Goal: Transaction & Acquisition: Book appointment/travel/reservation

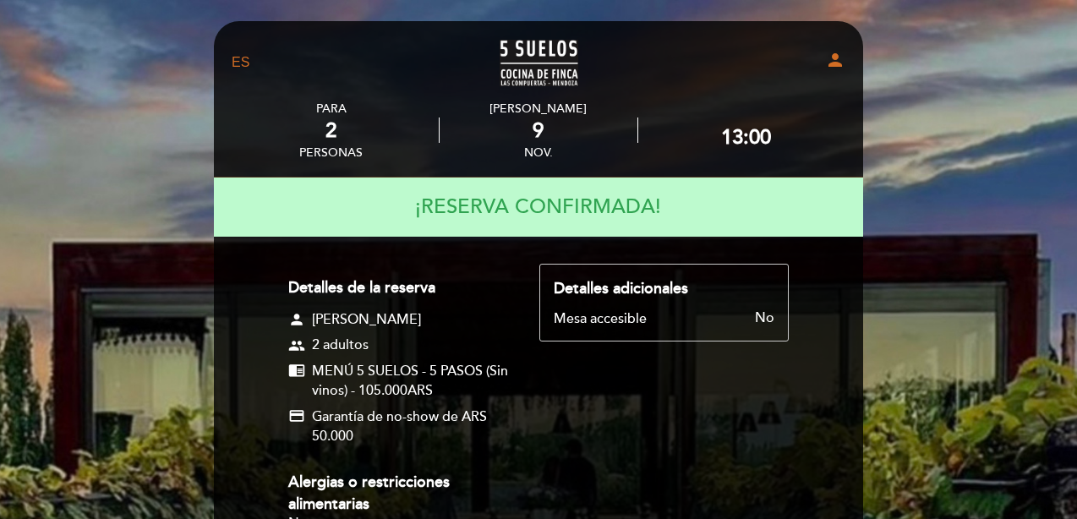
select select "es"
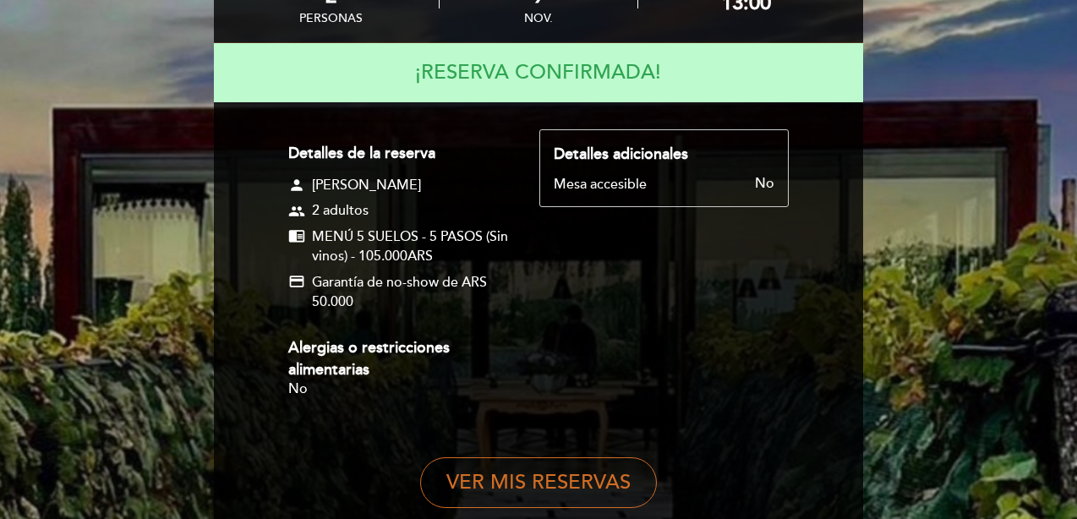
scroll to position [287, 0]
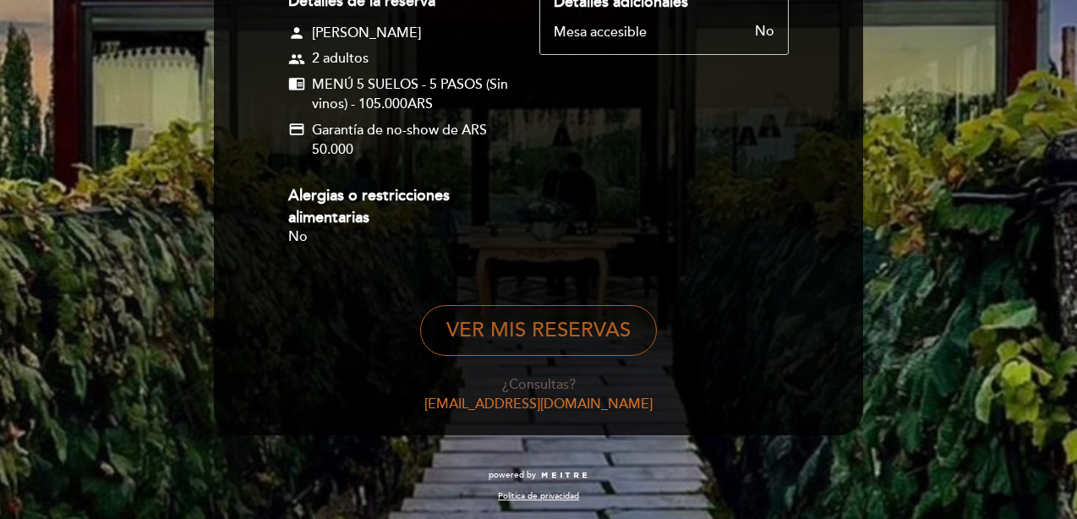
click at [516, 337] on button "VER MIS RESERVAS" at bounding box center [538, 330] width 237 height 51
select select "es"
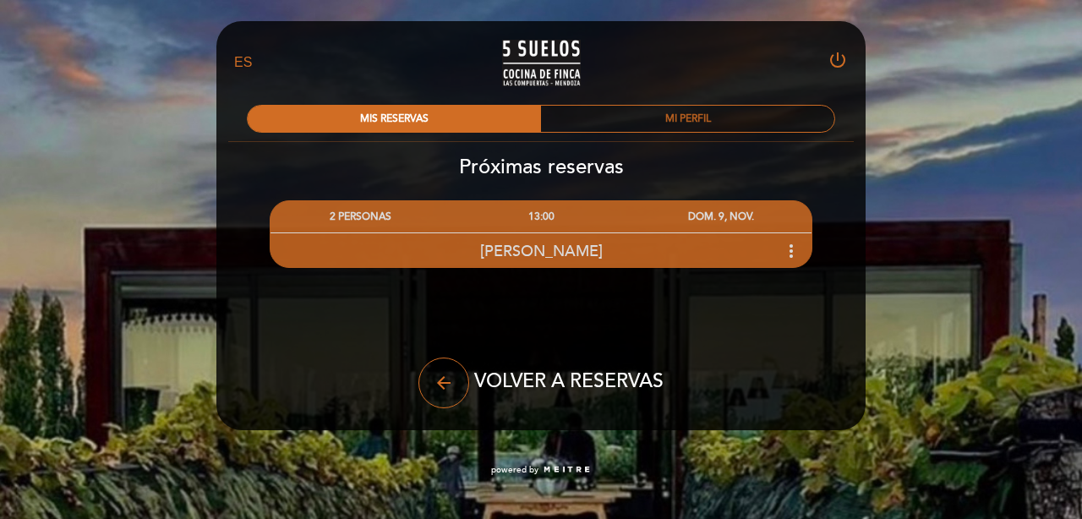
click at [650, 125] on div "MI PERFIL" at bounding box center [687, 119] width 293 height 26
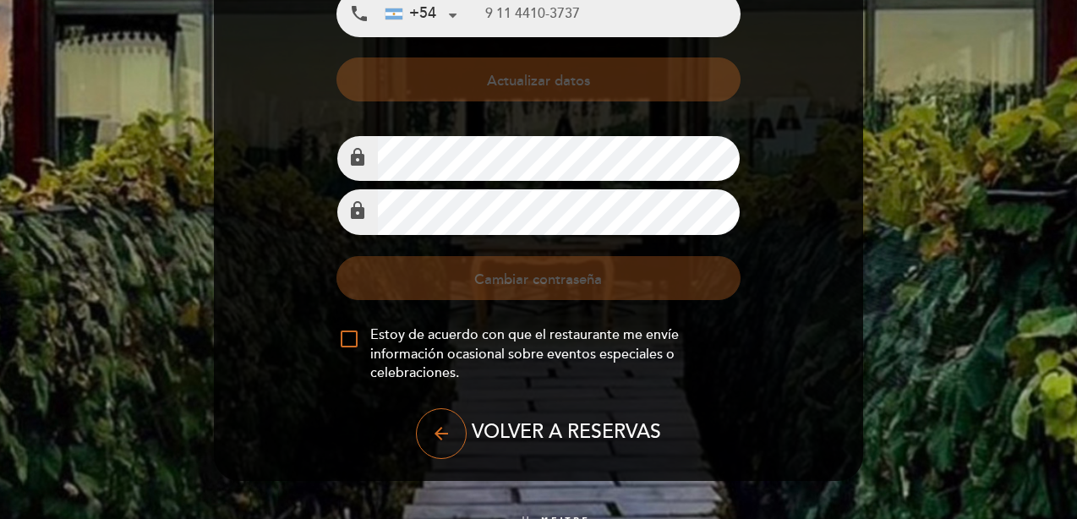
scroll to position [354, 0]
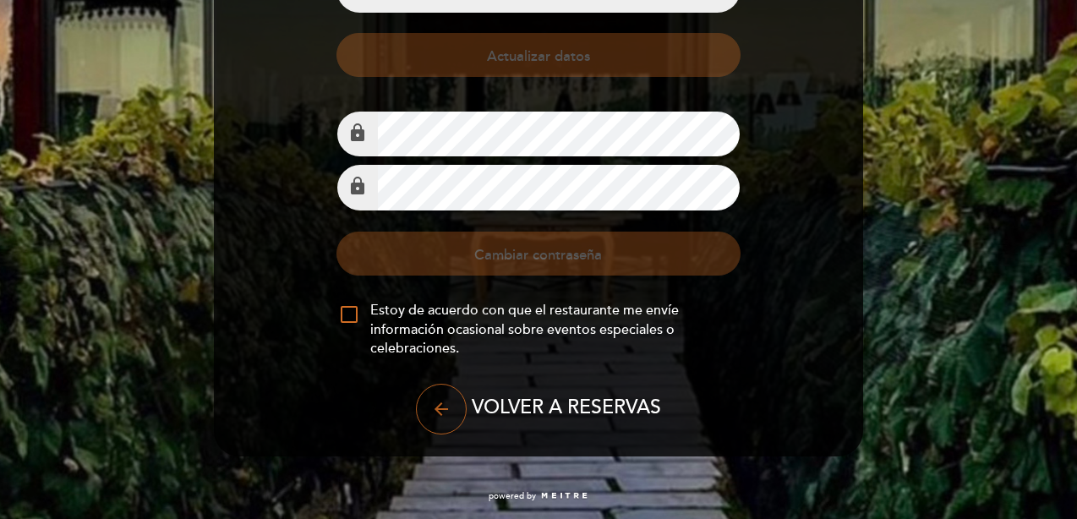
click at [443, 410] on icon "arrow_back" at bounding box center [441, 409] width 20 height 20
select select "es"
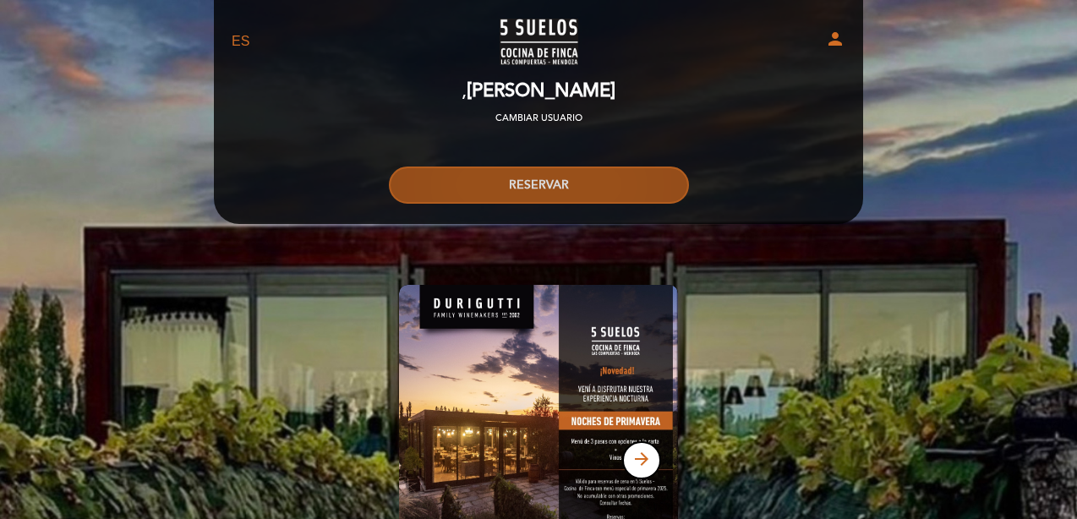
click at [445, 184] on button "RESERVAR" at bounding box center [539, 185] width 300 height 37
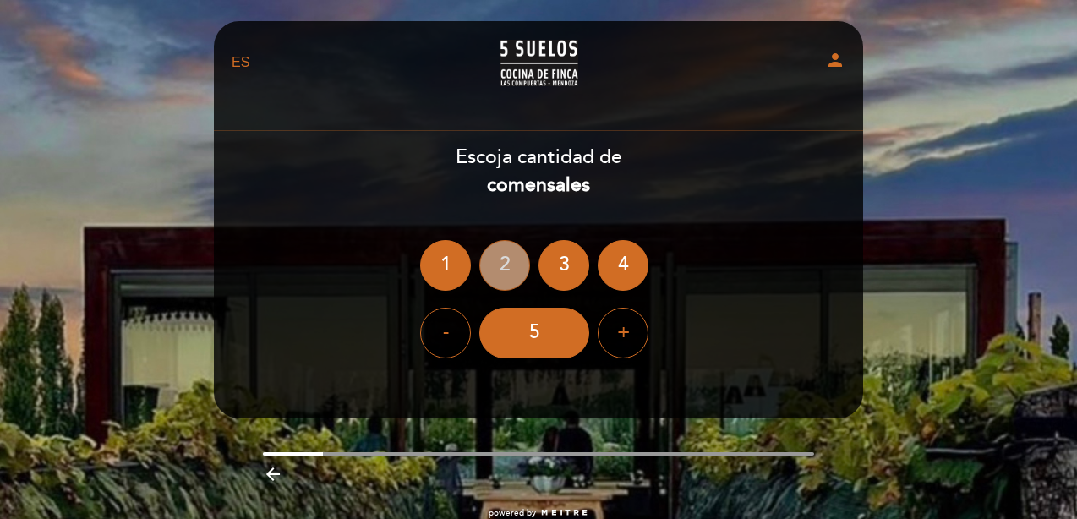
click at [505, 258] on div "2" at bounding box center [504, 265] width 51 height 51
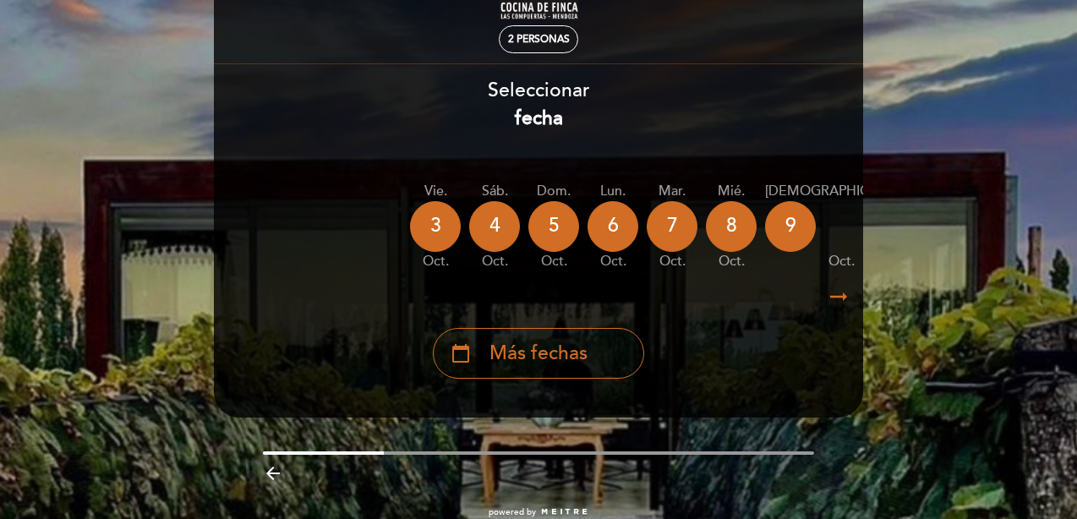
scroll to position [106, 0]
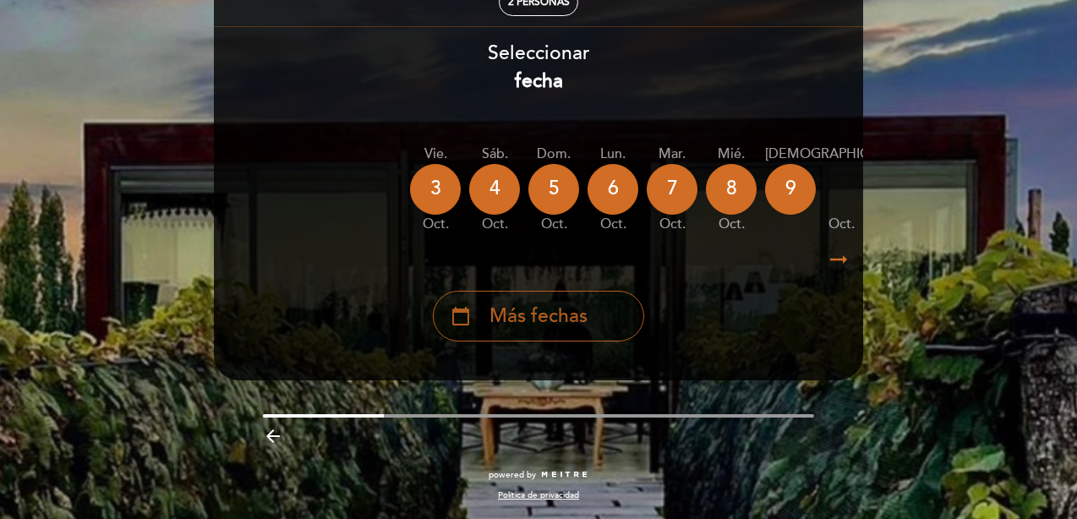
click at [585, 323] on span "Más fechas" at bounding box center [539, 317] width 98 height 28
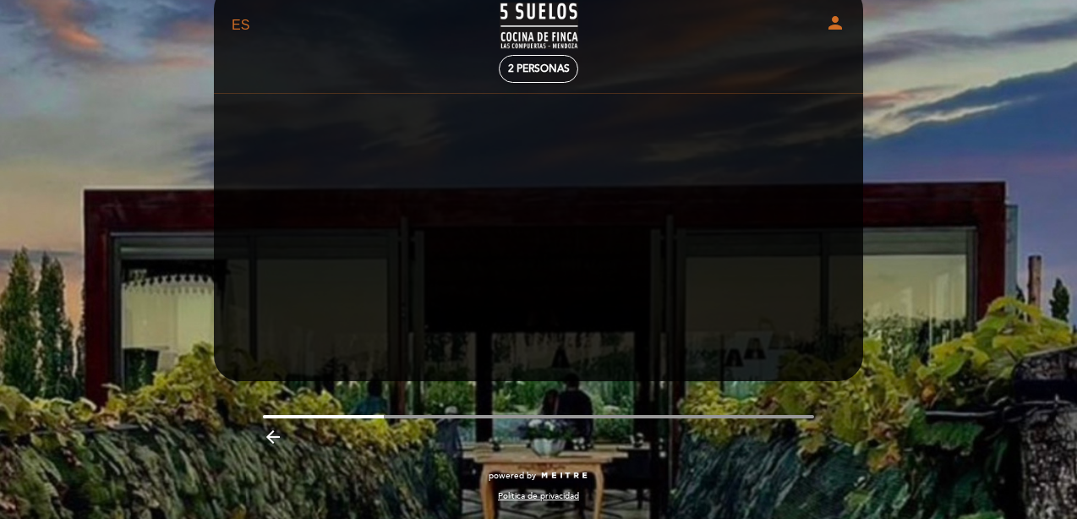
scroll to position [37, 0]
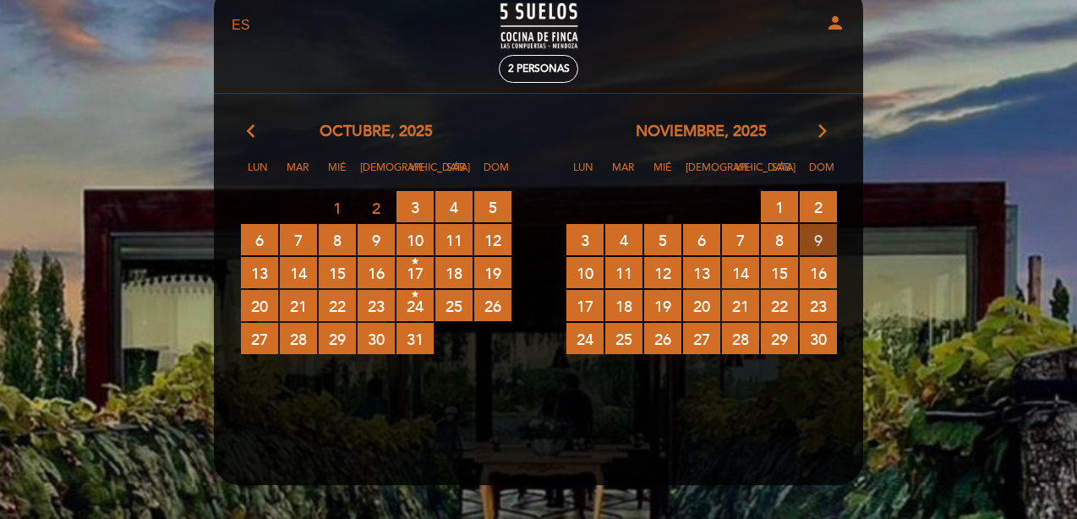
click at [826, 230] on span "9 RESERVAS DISPONIBLES" at bounding box center [818, 239] width 37 height 31
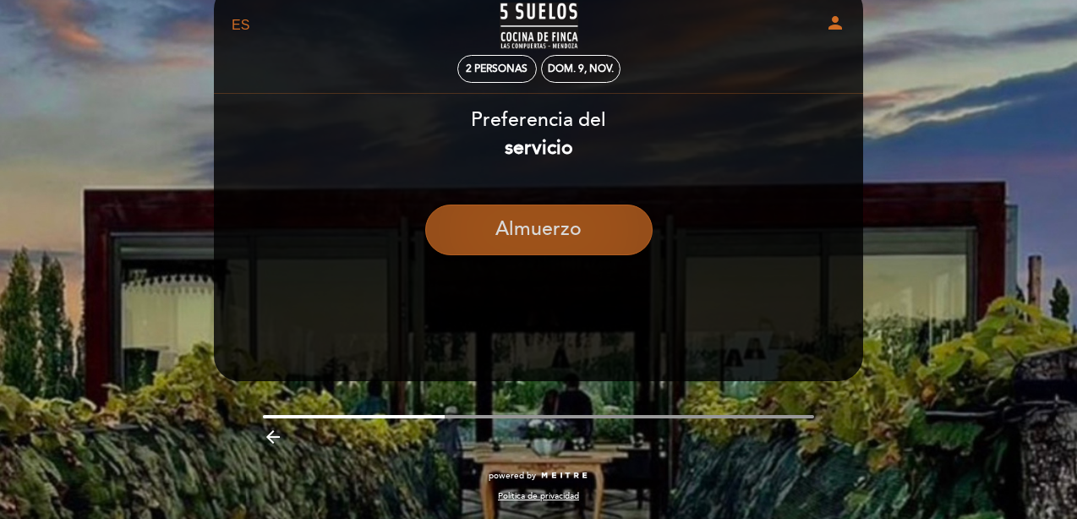
click at [568, 229] on button "Almuerzo" at bounding box center [538, 230] width 227 height 51
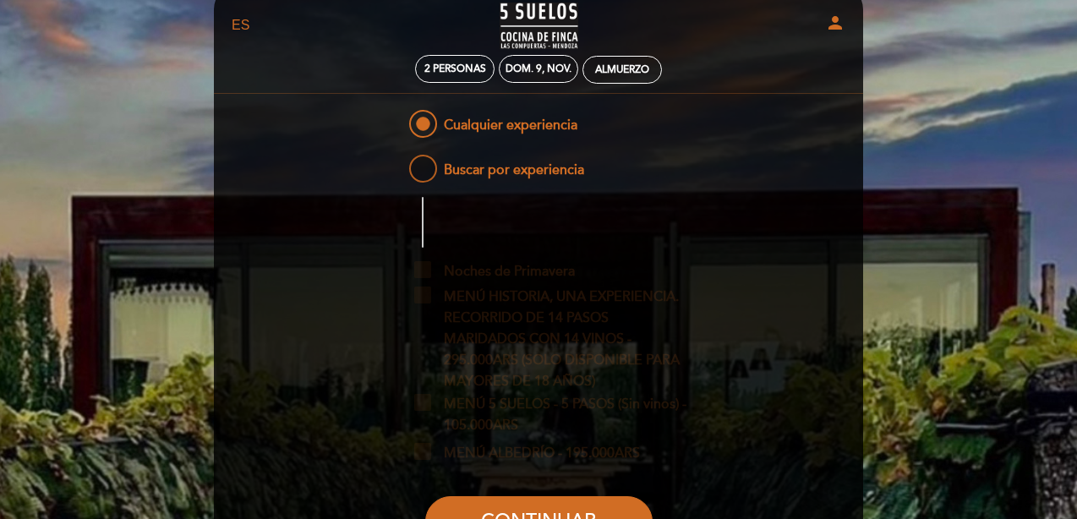
click at [431, 164] on span "Buscar por experiencia" at bounding box center [495, 161] width 178 height 21
click at [400, 162] on input "Buscar por experiencia" at bounding box center [394, 156] width 11 height 11
radio input "false"
radio input "true"
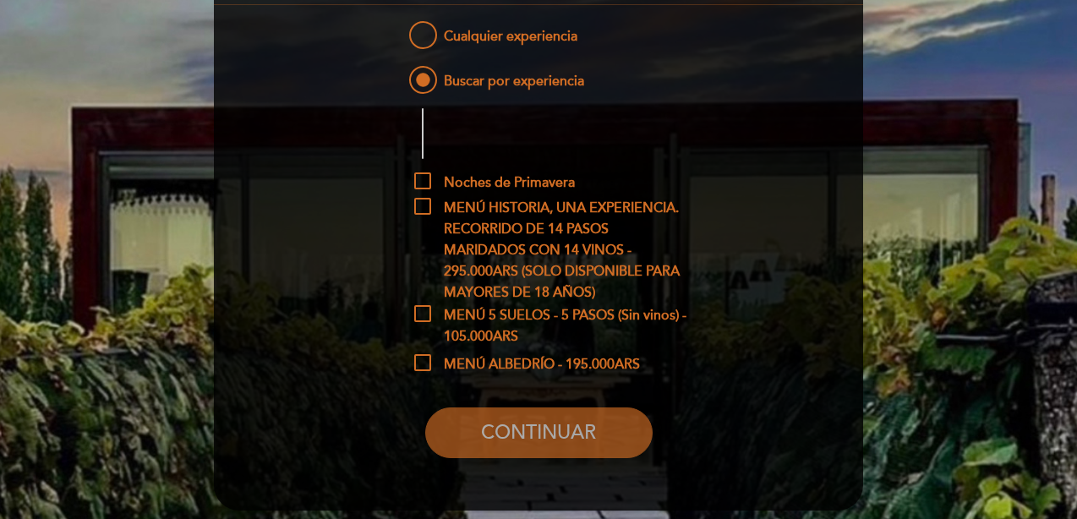
scroll to position [129, 0]
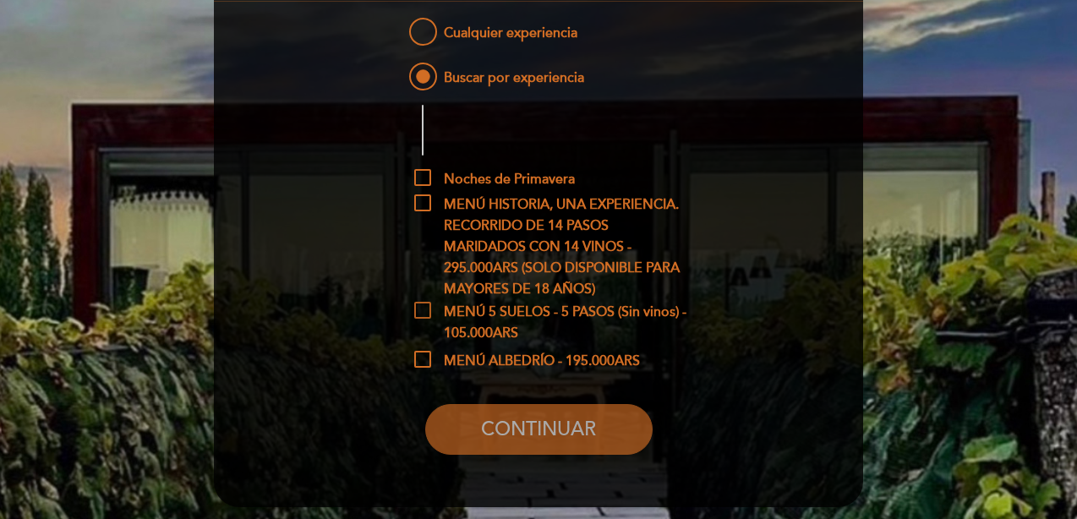
click at [423, 313] on span "MENÚ 5 SUELOS - 5 PASOS (Sin vinos) - 105.000ARS" at bounding box center [551, 312] width 275 height 21
click at [423, 313] on input "MENÚ 5 SUELOS - 5 PASOS (Sin vinos) - 105.000ARS" at bounding box center [419, 307] width 11 height 11
checkbox input "true"
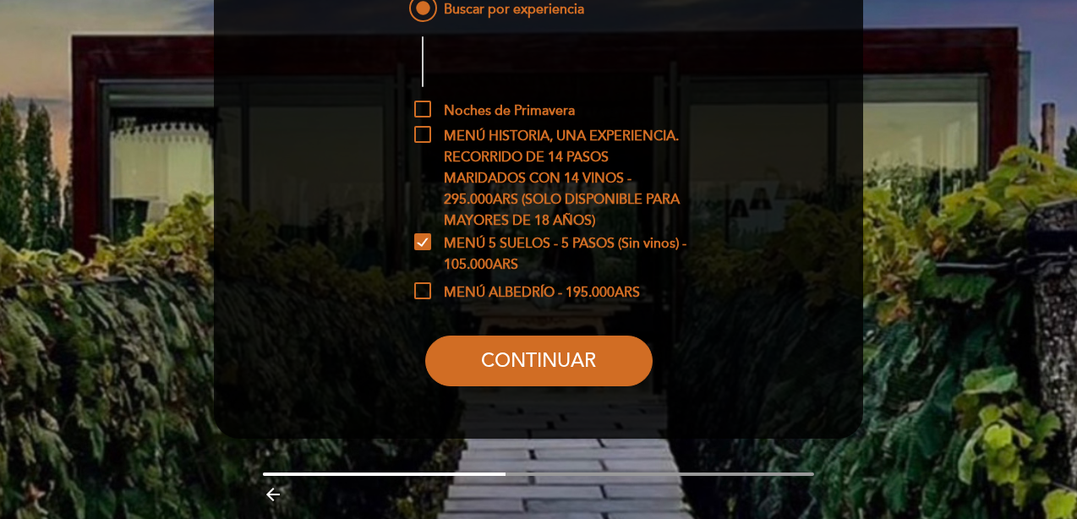
scroll to position [256, 0]
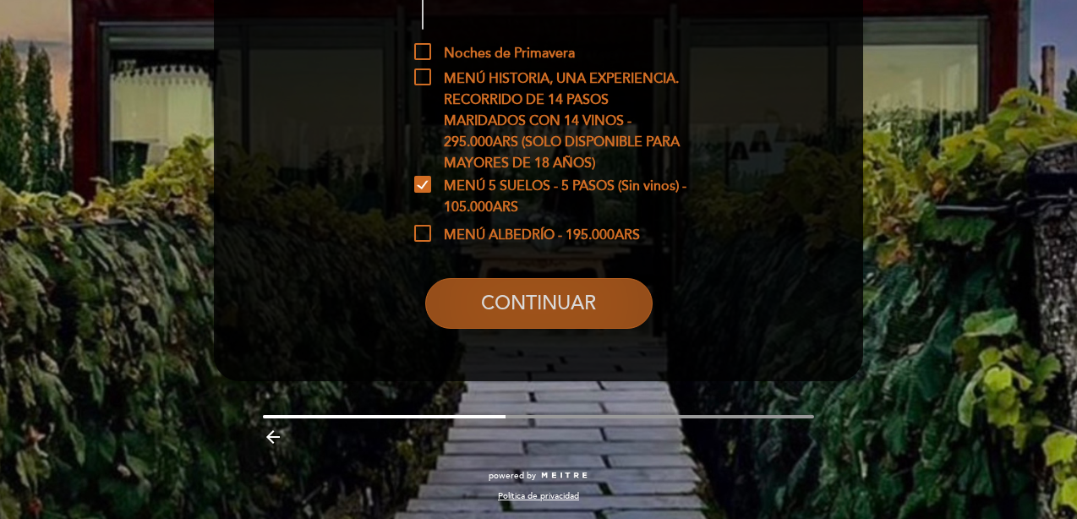
click at [529, 302] on button "CONTINUAR" at bounding box center [538, 303] width 227 height 51
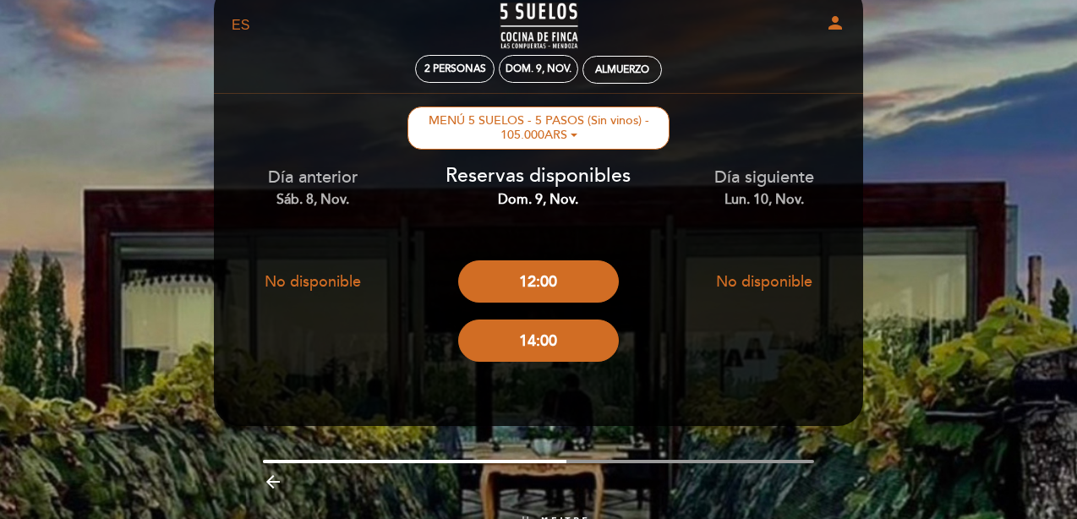
scroll to position [0, 0]
